Goal: Information Seeking & Learning: Learn about a topic

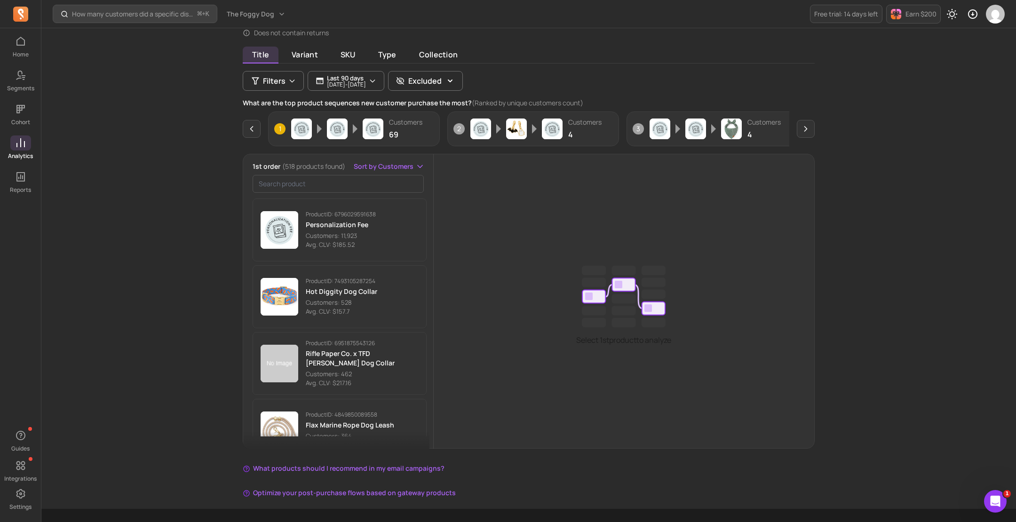
scroll to position [69, 0]
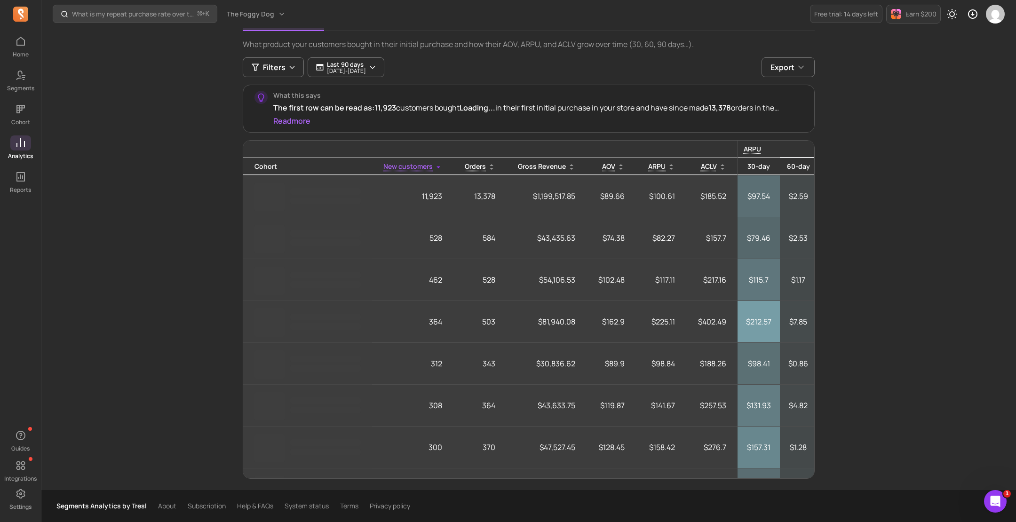
scroll to position [104, 0]
